Goal: Task Accomplishment & Management: Use online tool/utility

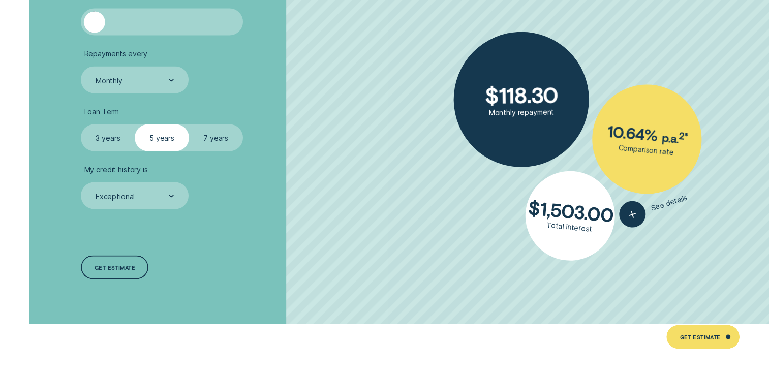
scroll to position [1723, 0]
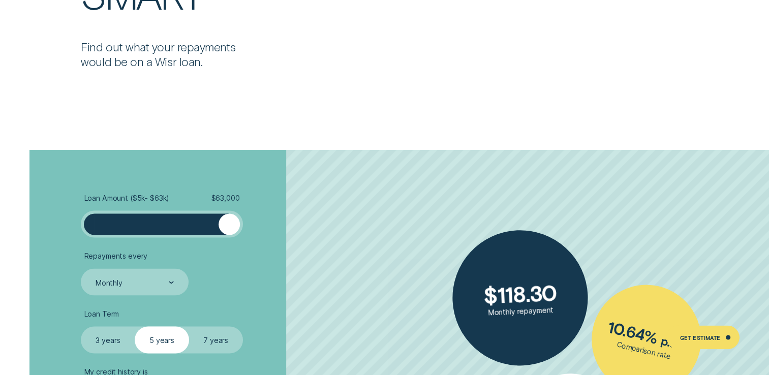
drag, startPoint x: 85, startPoint y: 218, endPoint x: 323, endPoint y: 235, distance: 237.9
click at [323, 235] on li "Loan Amount ( $5k - $63k ) $ 63,000" at bounding box center [204, 215] width 247 height 45
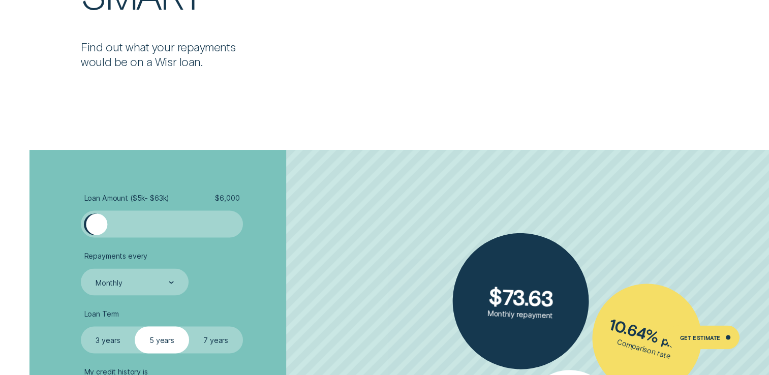
drag, startPoint x: 234, startPoint y: 222, endPoint x: 97, endPoint y: 235, distance: 137.8
click at [97, 235] on div at bounding box center [162, 223] width 162 height 27
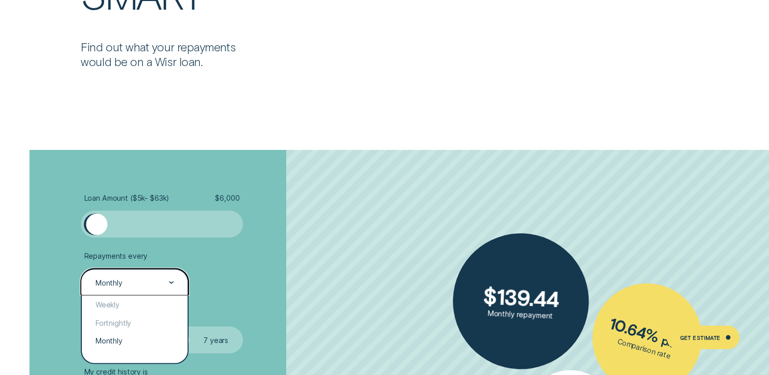
click at [164, 281] on div "Monthly" at bounding box center [134, 282] width 79 height 10
click at [131, 334] on div "Monthly" at bounding box center [134, 340] width 105 height 18
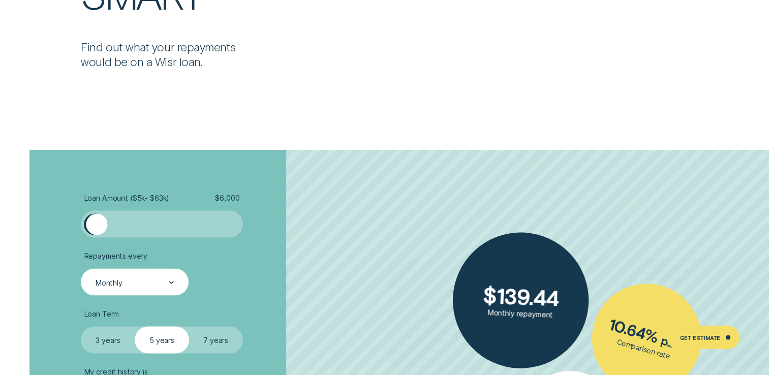
click at [214, 340] on label "7 years" at bounding box center [216, 339] width 54 height 27
click at [189, 326] on input "7 years" at bounding box center [189, 326] width 0 height 0
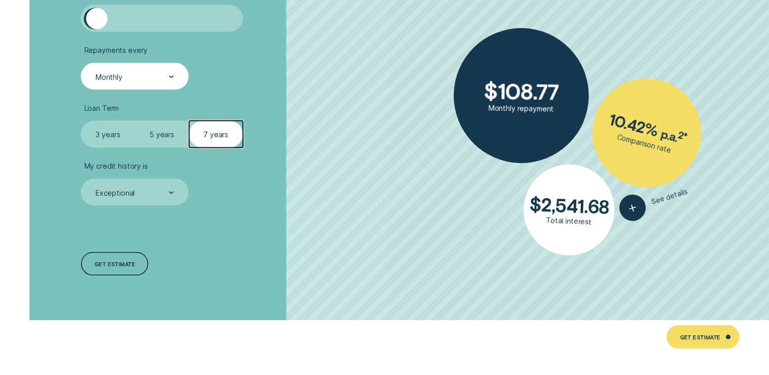
scroll to position [1900, 0]
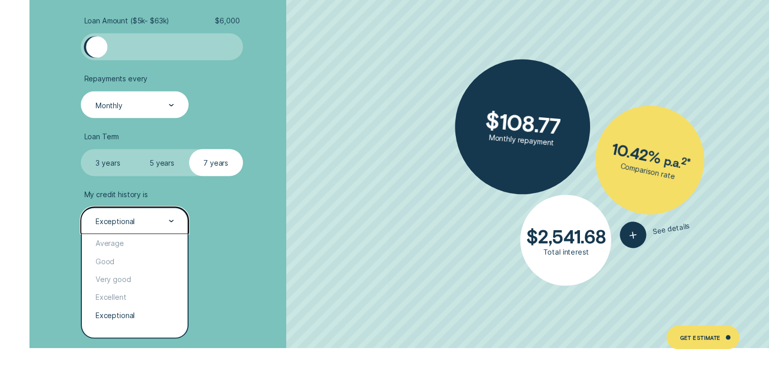
click at [157, 221] on div "Exceptional" at bounding box center [134, 221] width 79 height 10
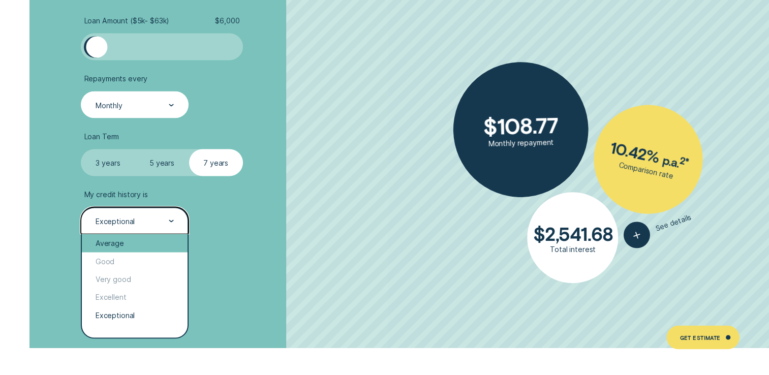
click at [130, 237] on div "Average" at bounding box center [134, 243] width 105 height 18
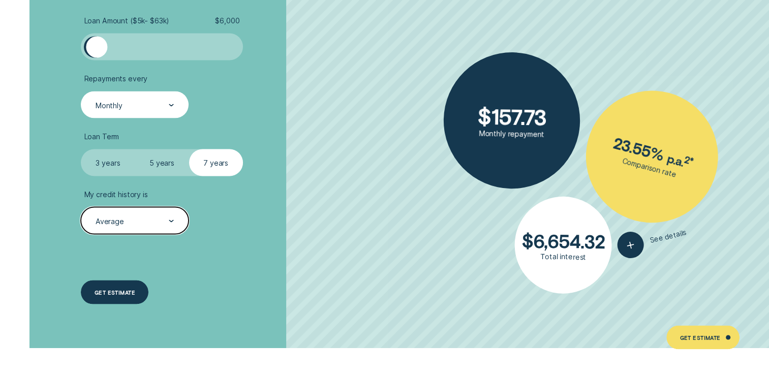
click at [141, 288] on div "Get estimate" at bounding box center [115, 292] width 68 height 24
